Goal: Task Accomplishment & Management: Use online tool/utility

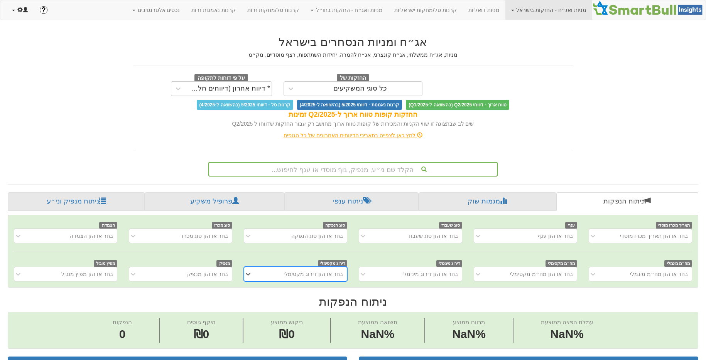
scroll to position [0, 6]
click at [22, 14] on link at bounding box center [20, 9] width 28 height 19
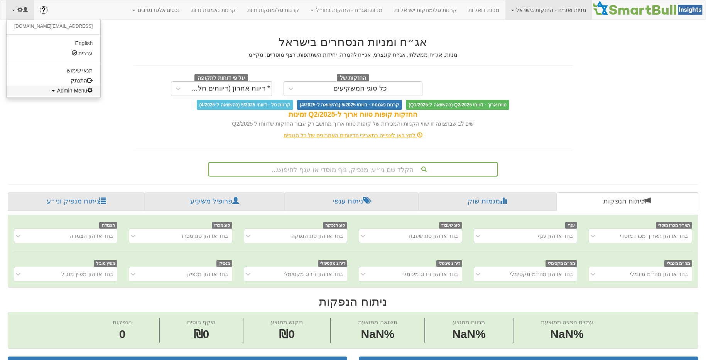
click at [52, 86] on link "Admin Menu" at bounding box center [54, 91] width 94 height 10
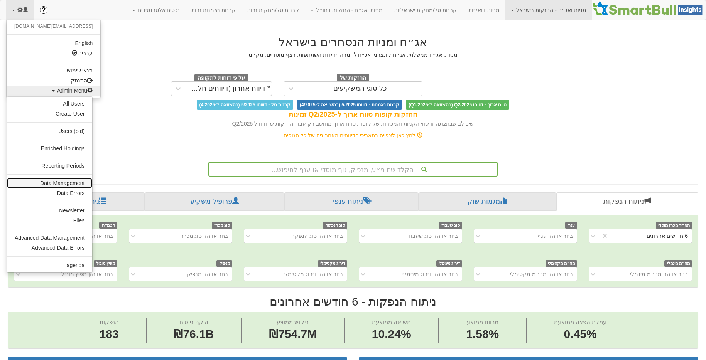
scroll to position [0, 0]
click at [76, 186] on link "Data Management" at bounding box center [49, 183] width 85 height 10
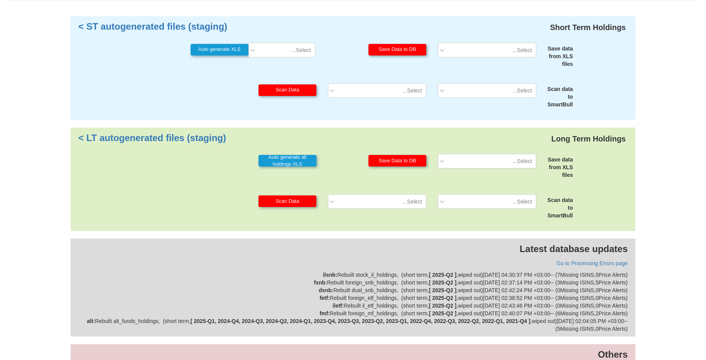
scroll to position [140, 0]
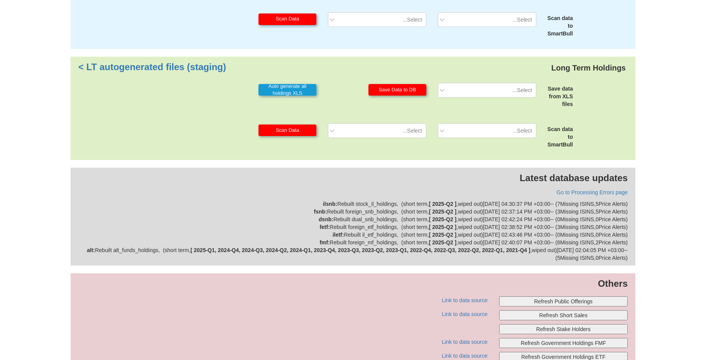
click at [597, 305] on button "Refresh Public Offerings" at bounding box center [563, 302] width 129 height 10
